Goal: Information Seeking & Learning: Find specific fact

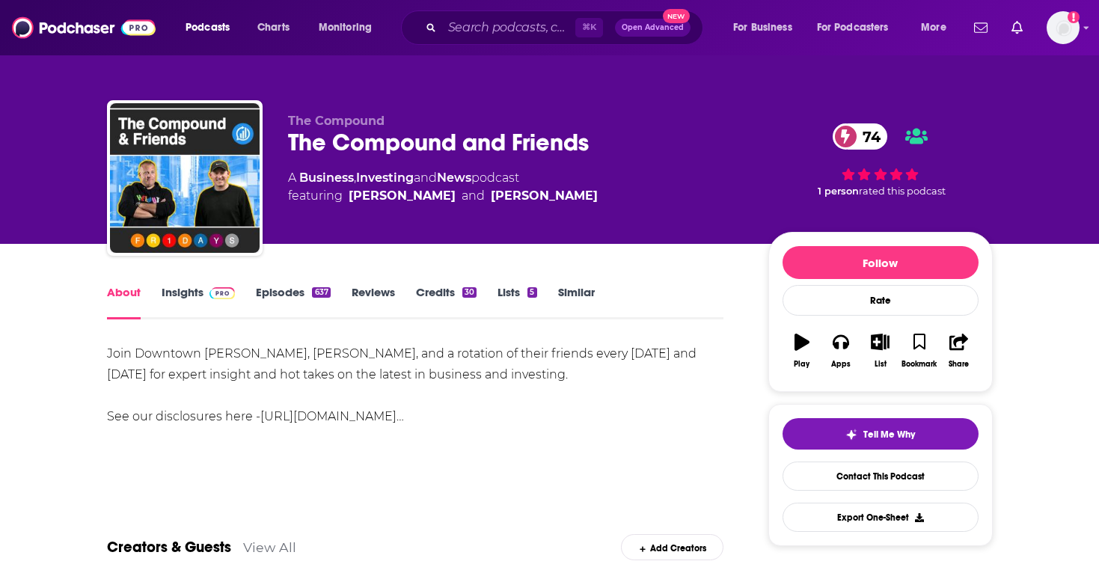
click at [188, 289] on link "Insights" at bounding box center [199, 302] width 74 height 34
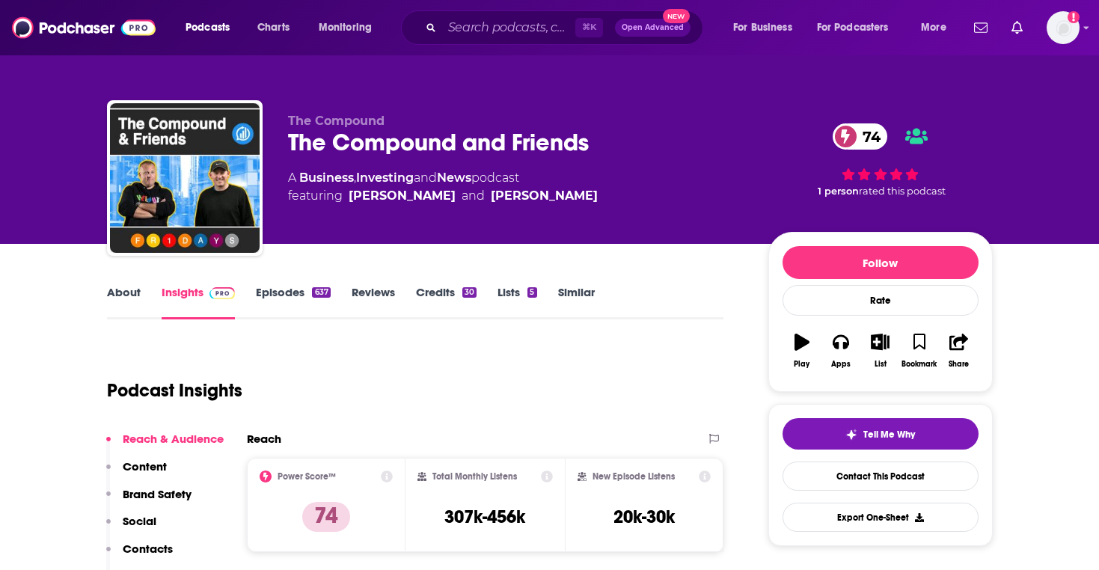
scroll to position [130, 0]
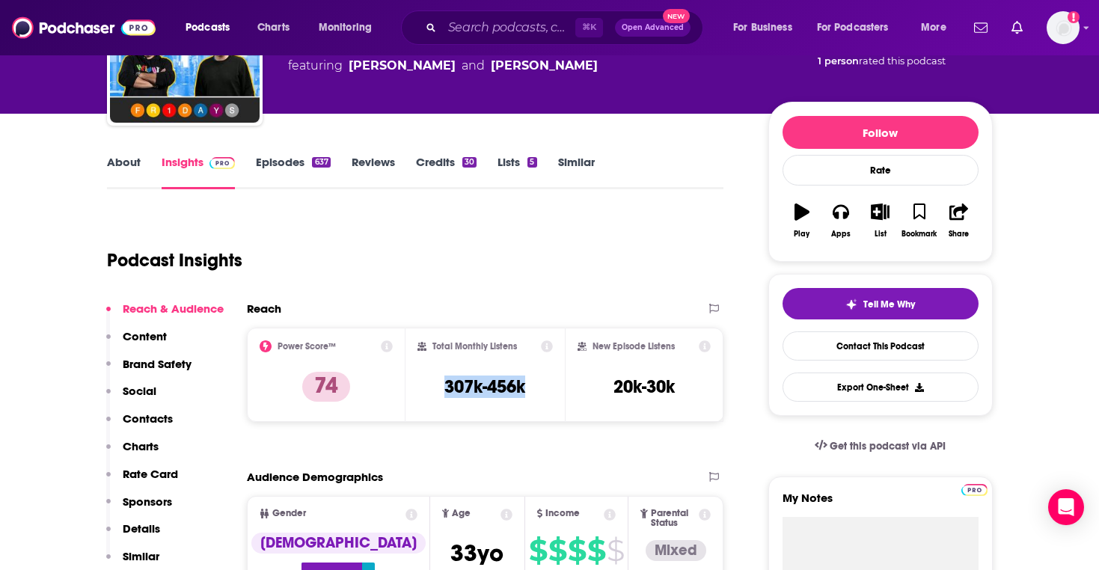
drag, startPoint x: 435, startPoint y: 383, endPoint x: 544, endPoint y: 383, distance: 109.2
click at [544, 383] on div "Total Monthly Listens 307k-456k" at bounding box center [484, 374] width 135 height 69
copy h3 "307k-456k"
